Goal: Find specific page/section: Find specific page/section

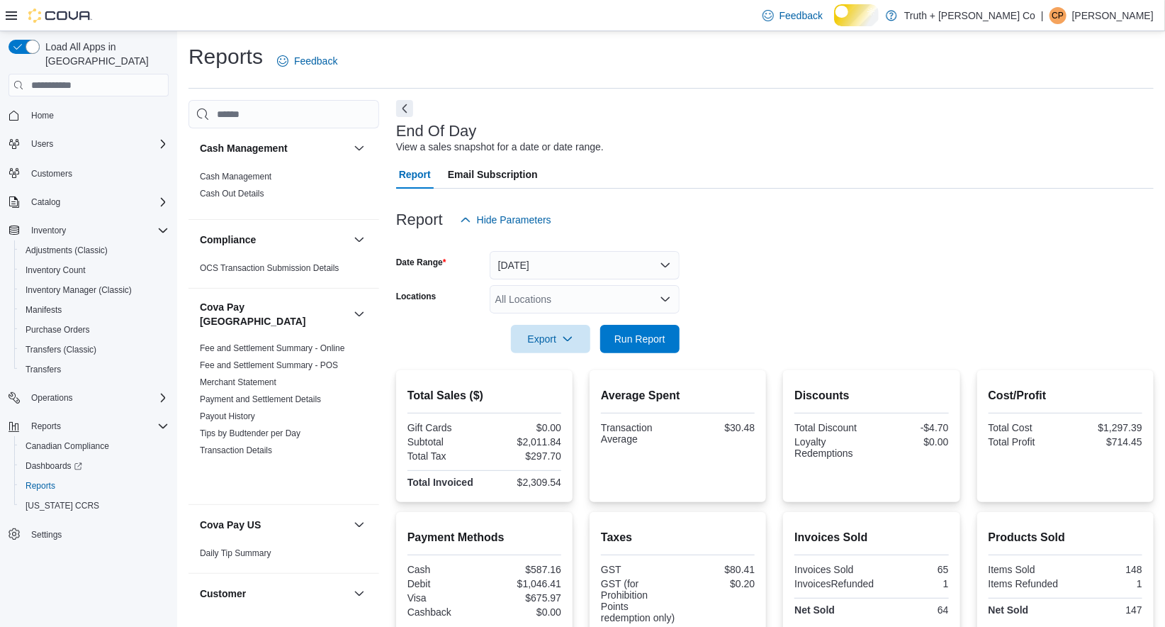
scroll to position [1512, 0]
